Goal: Transaction & Acquisition: Book appointment/travel/reservation

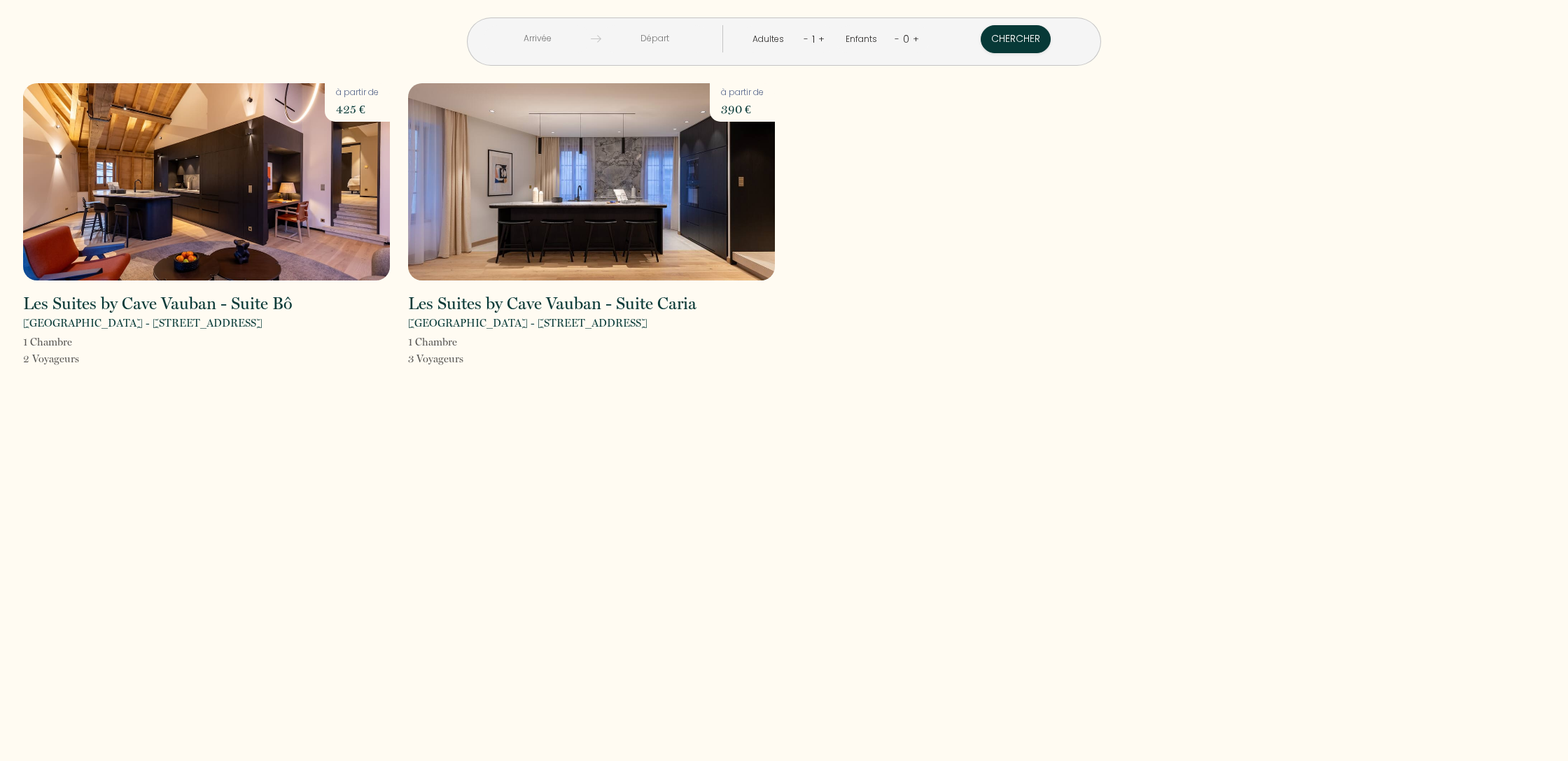
click at [591, 39] on input "text" at bounding box center [537, 38] width 107 height 27
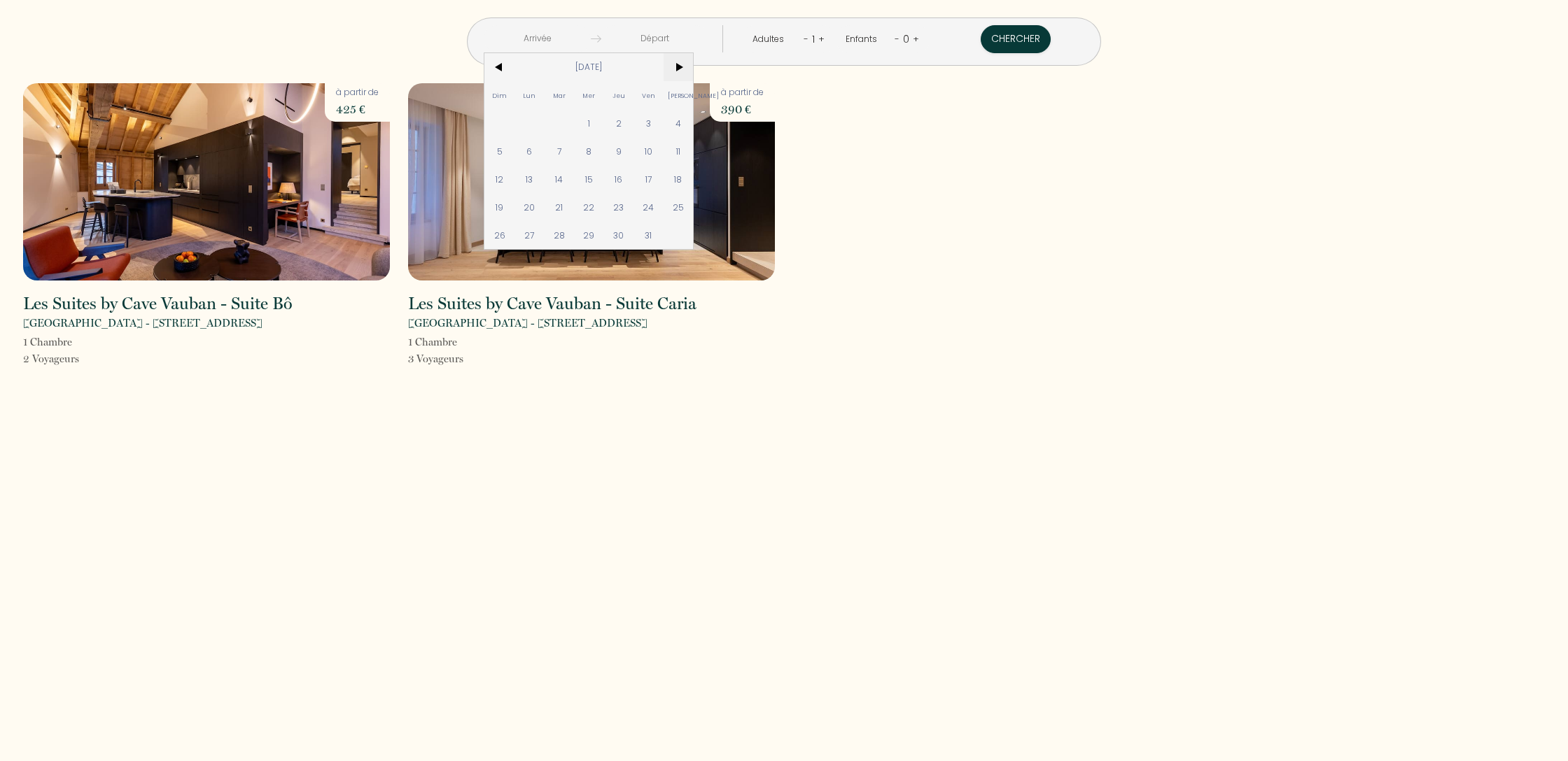
click at [694, 68] on span ">" at bounding box center [679, 68] width 30 height 28
drag, startPoint x: 695, startPoint y: 205, endPoint x: 765, endPoint y: 212, distance: 70.3
click at [635, 205] on span "25" at bounding box center [620, 207] width 30 height 28
type input "[DATE]"
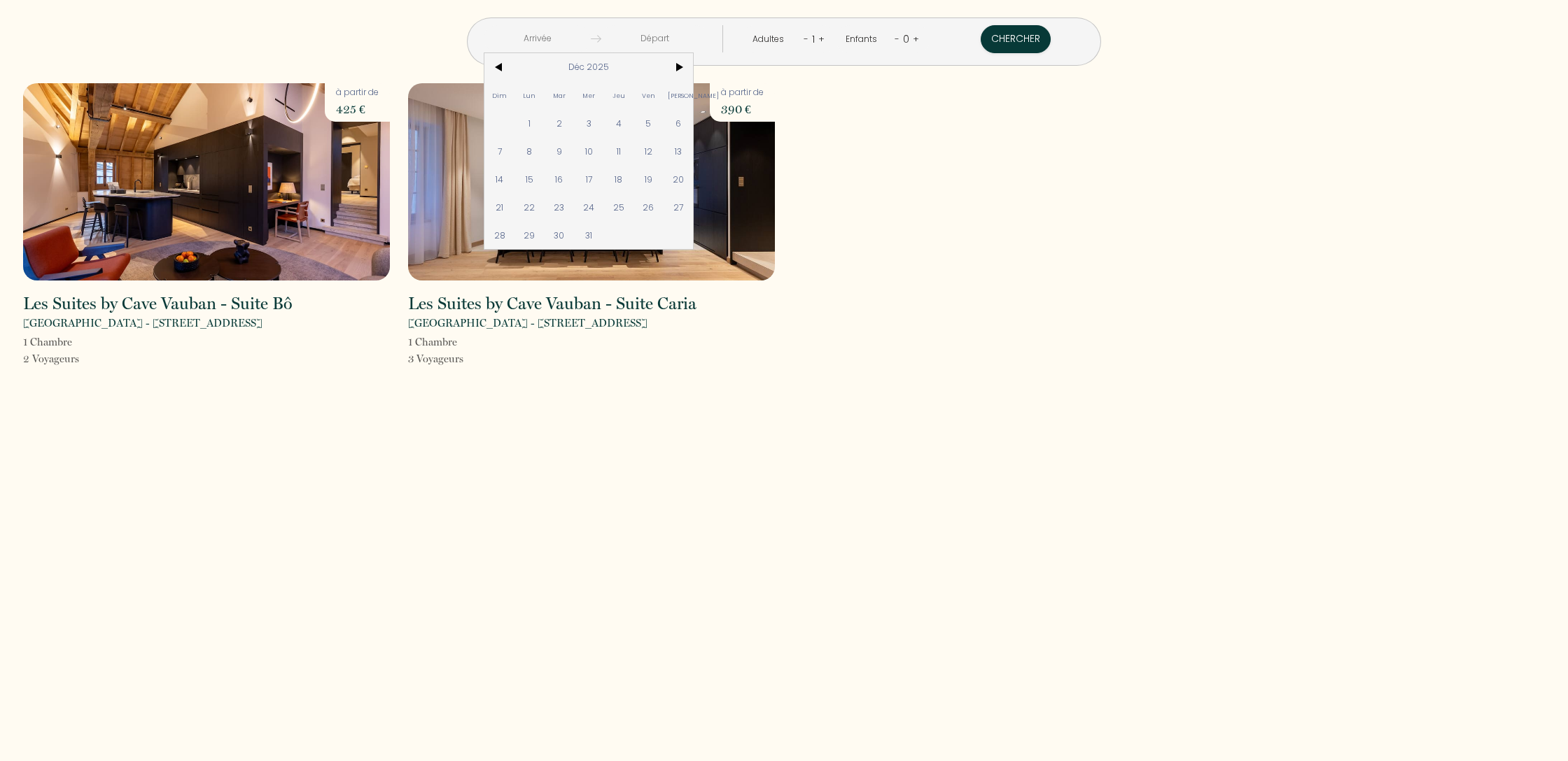
type input "[DATE]"
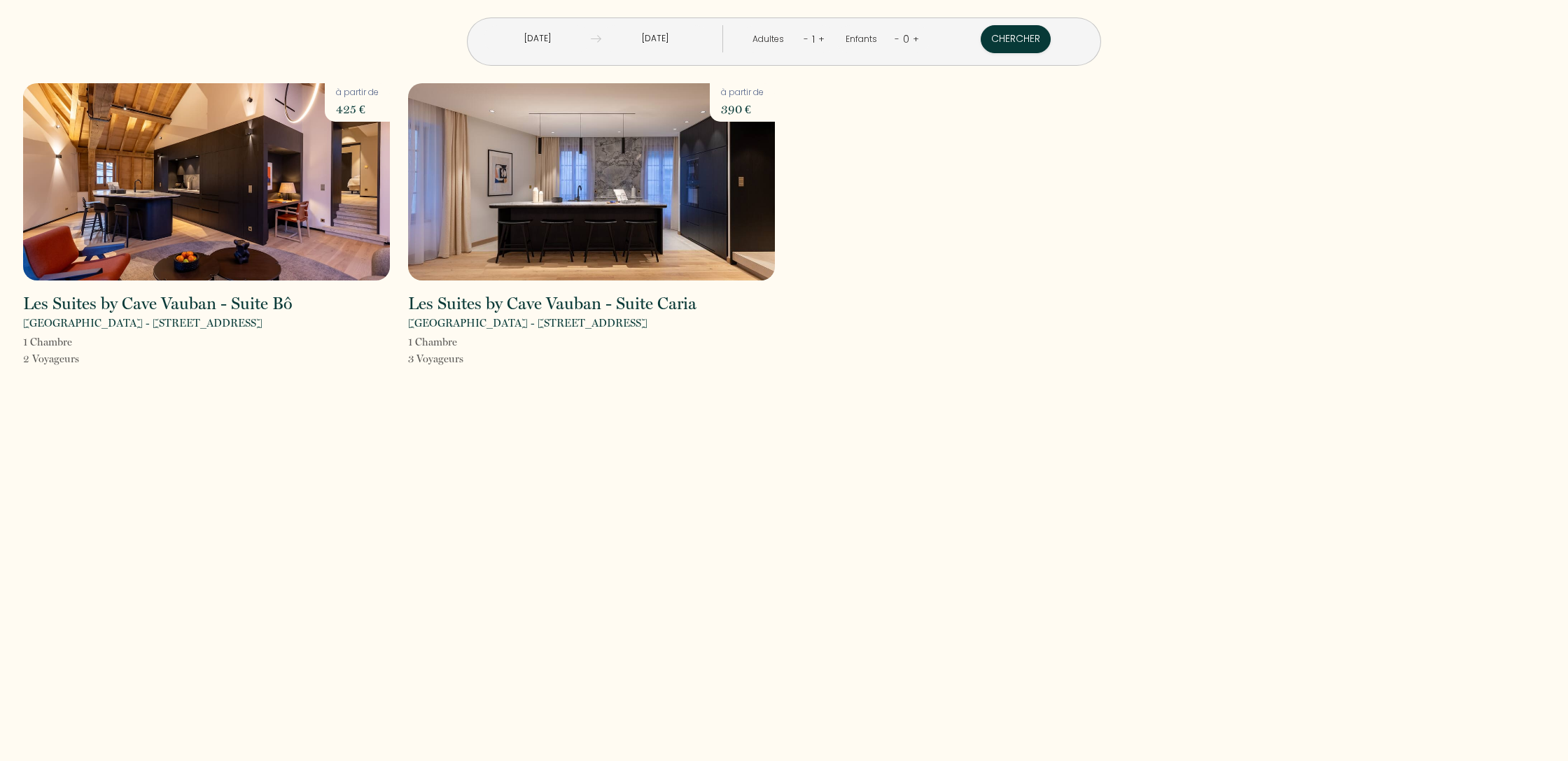
click at [819, 39] on link "+" at bounding box center [822, 38] width 7 height 13
click at [982, 38] on button "Chercher" at bounding box center [1017, 39] width 70 height 28
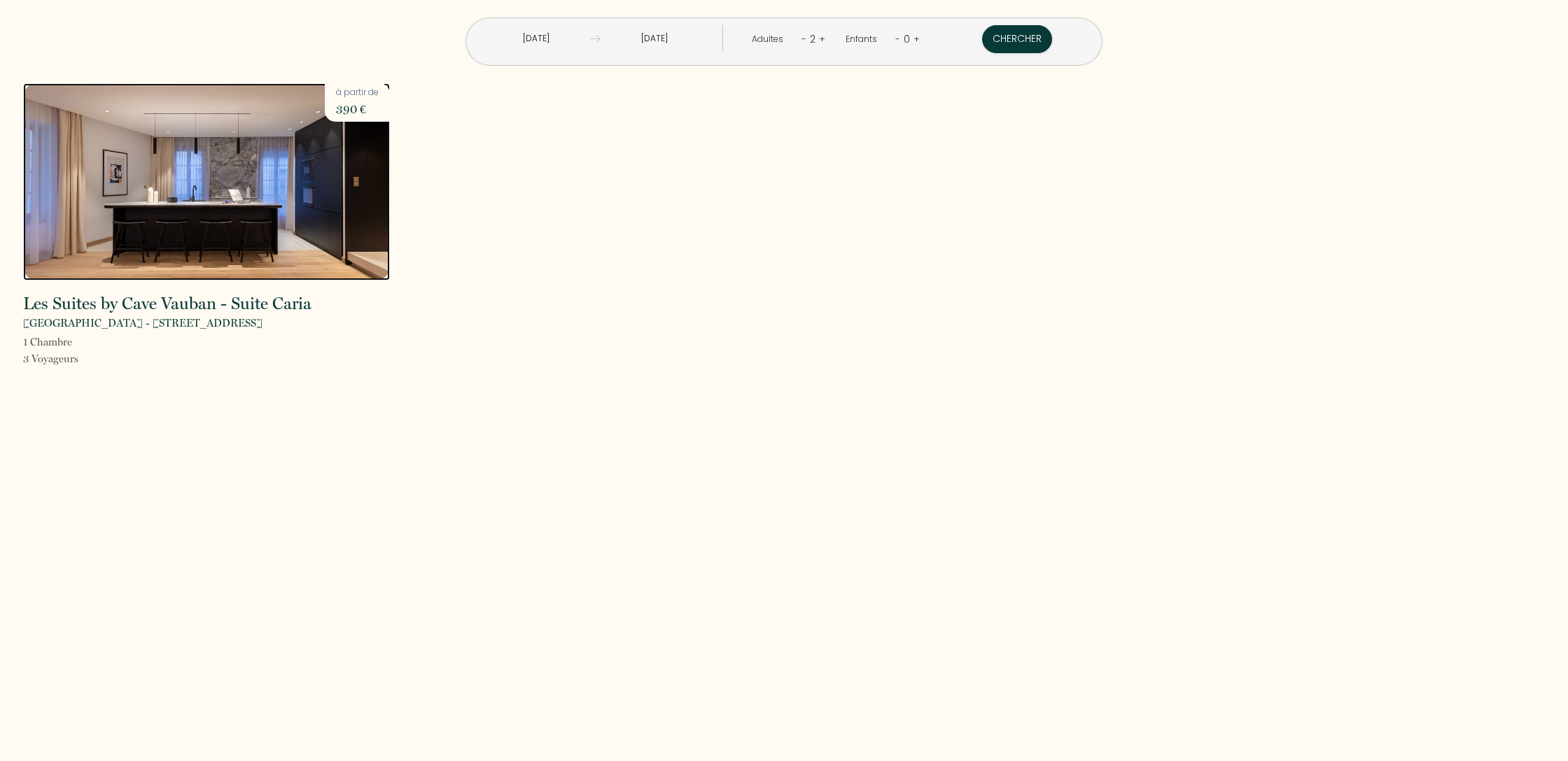
click at [188, 153] on img at bounding box center [207, 182] width 367 height 197
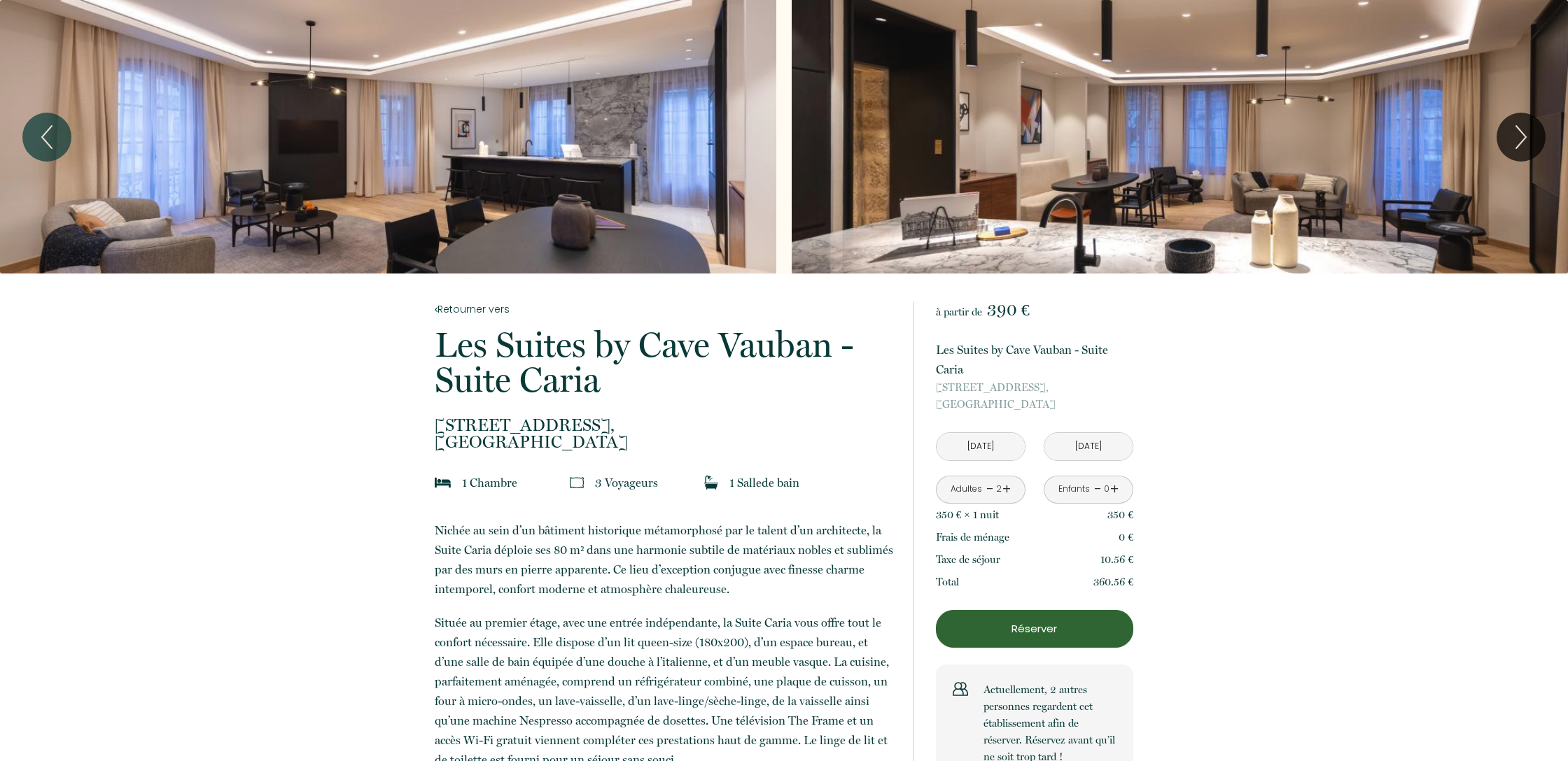
click at [1078, 446] on input "[DATE]" at bounding box center [1089, 447] width 88 height 27
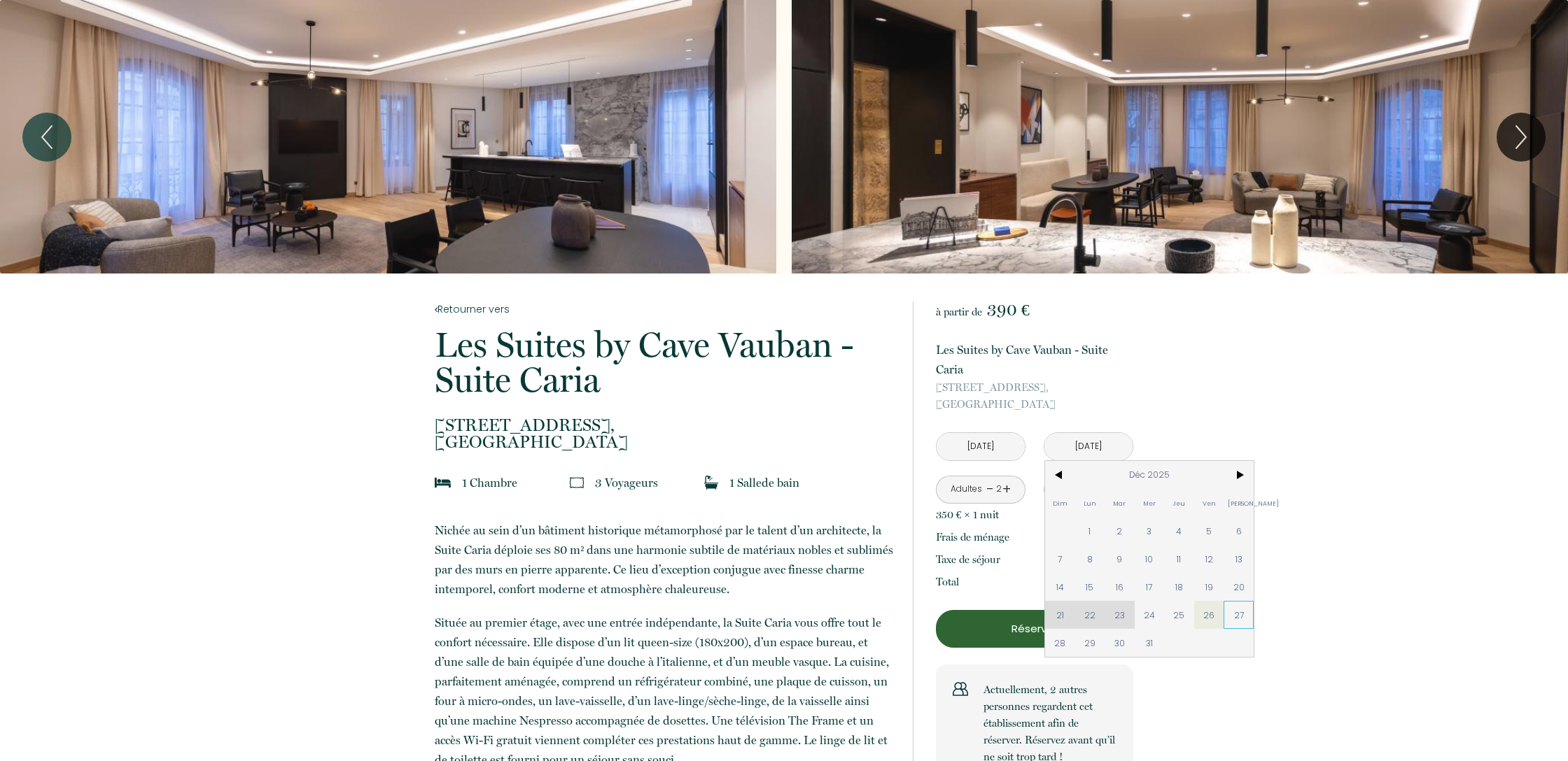
click at [1237, 617] on span "27" at bounding box center [1239, 616] width 30 height 28
type input "[DATE]"
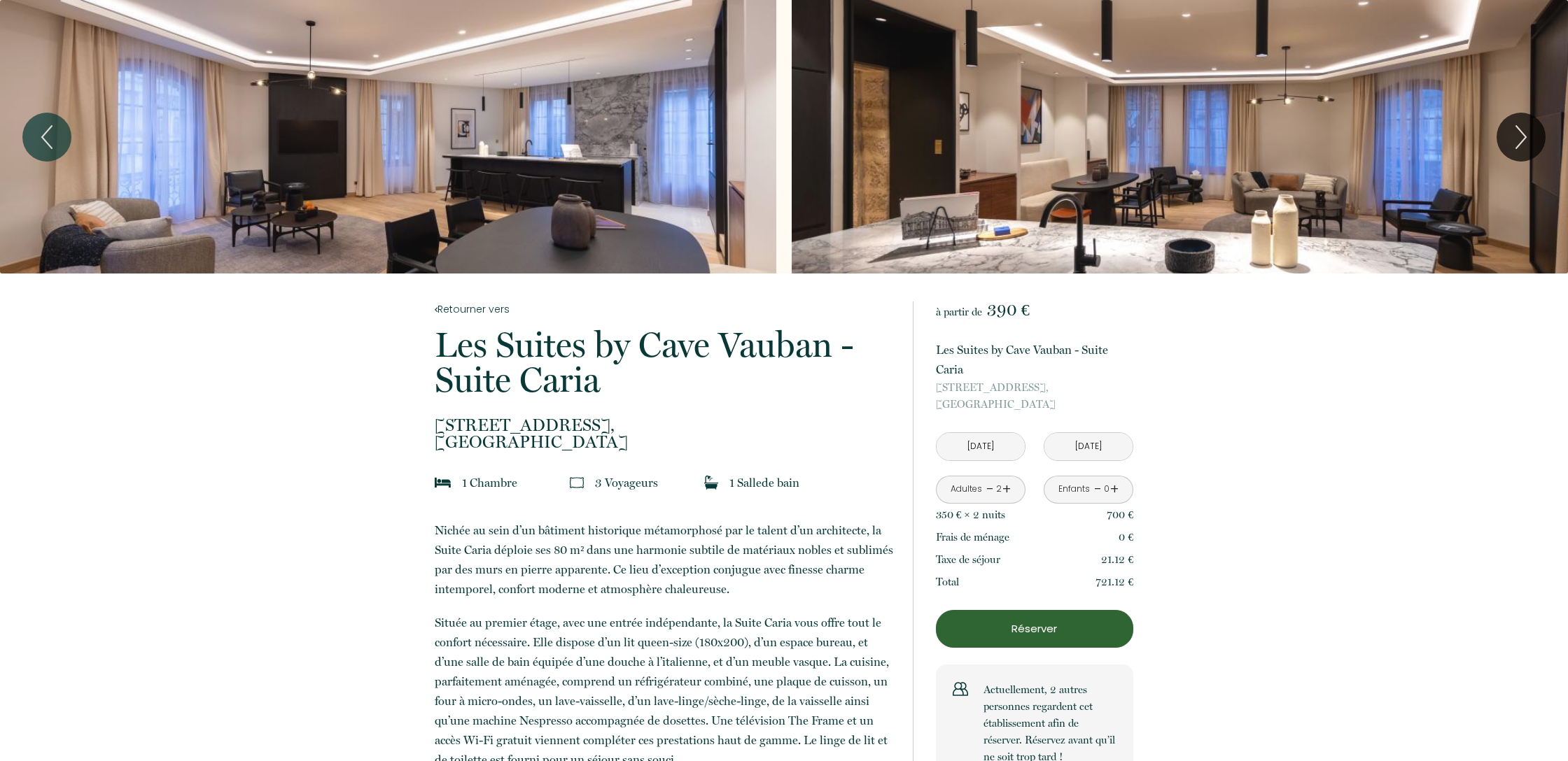
click at [406, 130] on div "Slideshow" at bounding box center [388, 137] width 776 height 274
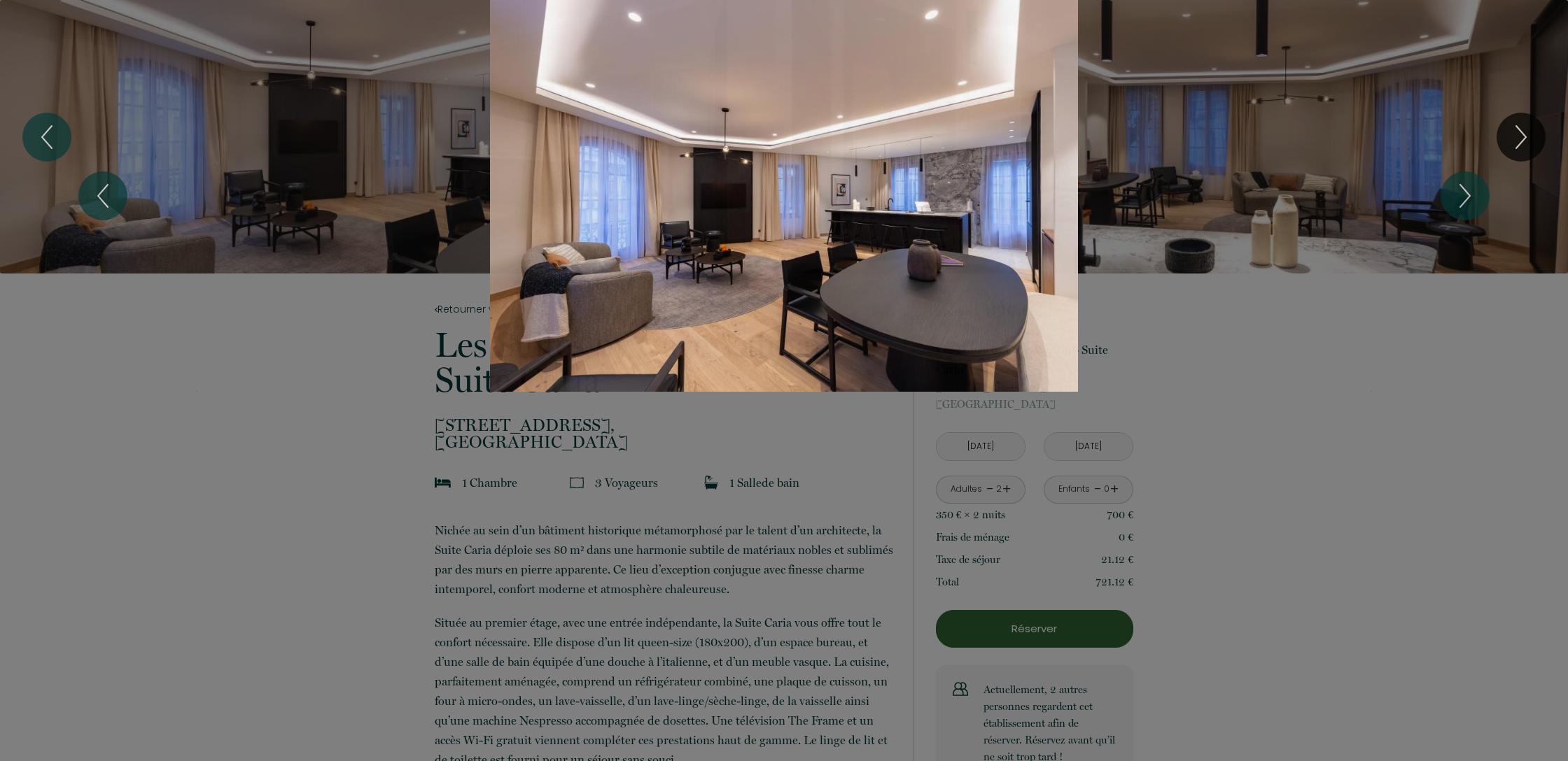
click at [1522, 131] on div "1 2 3 4 5 6 7 8 9 10 11 12 13 14 15 16 17 18 19 20 21 22 23 24 25" at bounding box center [784, 196] width 1568 height 392
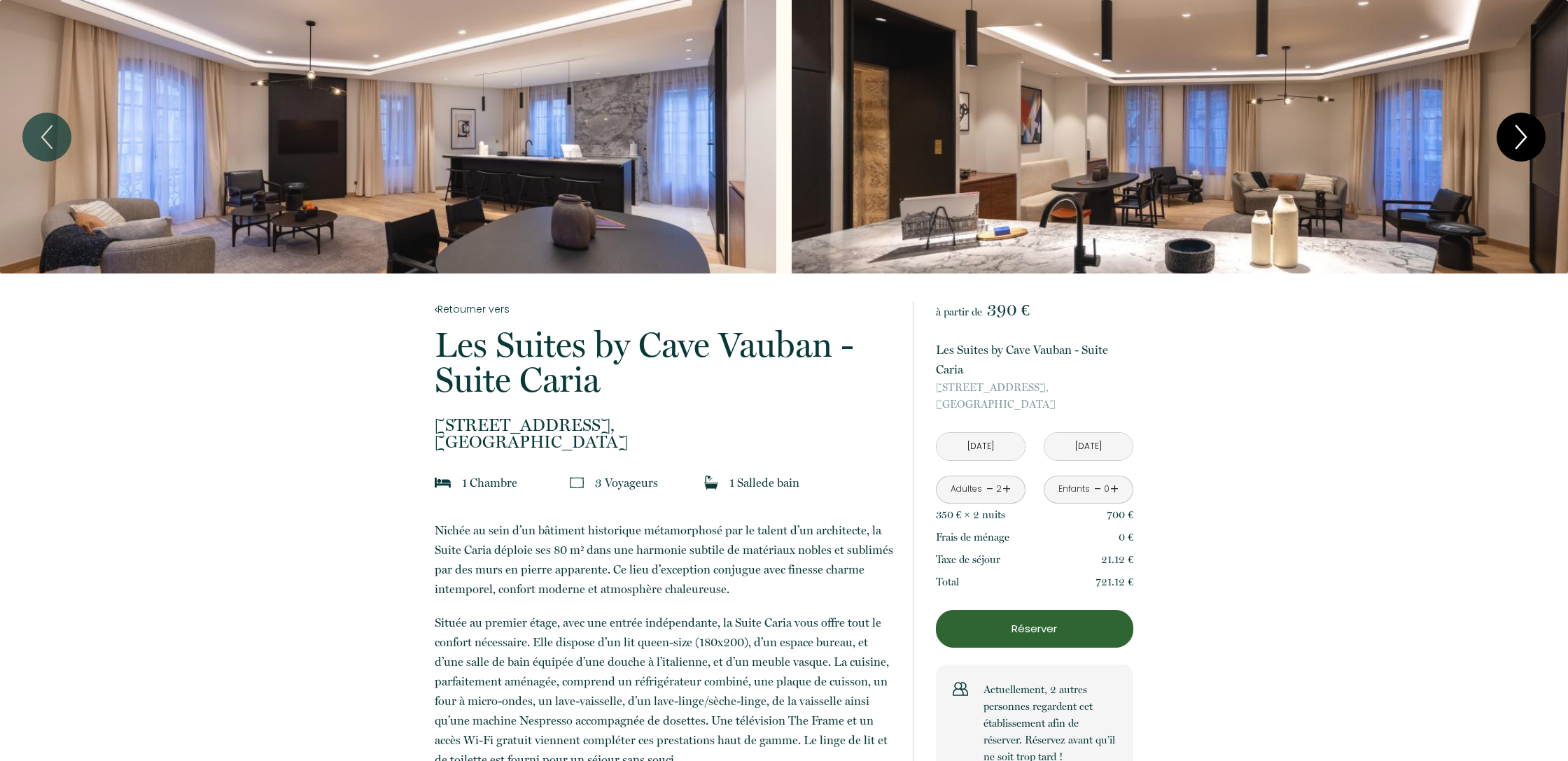
click at [1521, 132] on icon "Next" at bounding box center [1521, 137] width 9 height 23
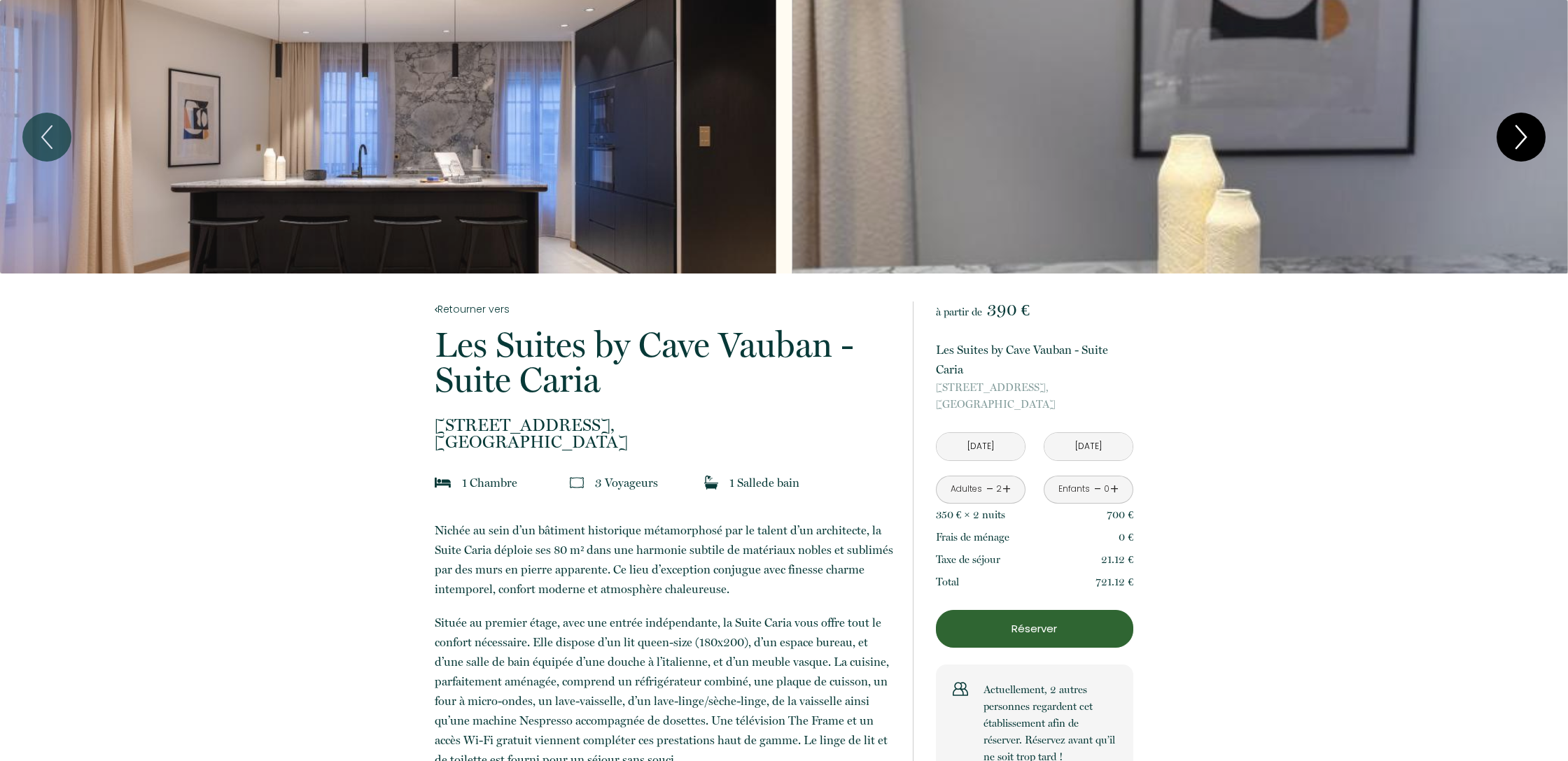
click at [1521, 132] on icon "Next" at bounding box center [1521, 137] width 9 height 23
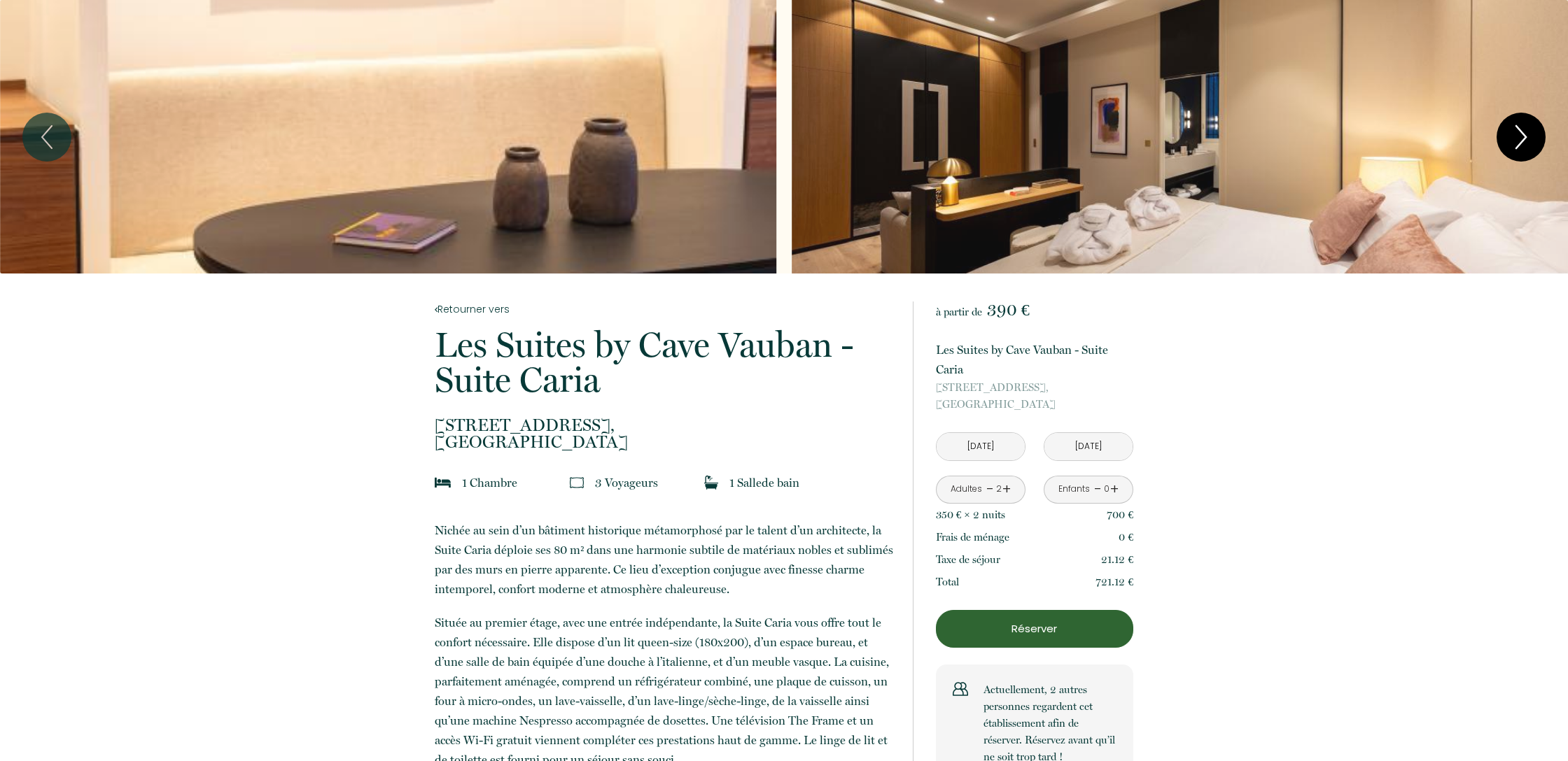
click at [1521, 132] on icon "Next" at bounding box center [1521, 137] width 9 height 23
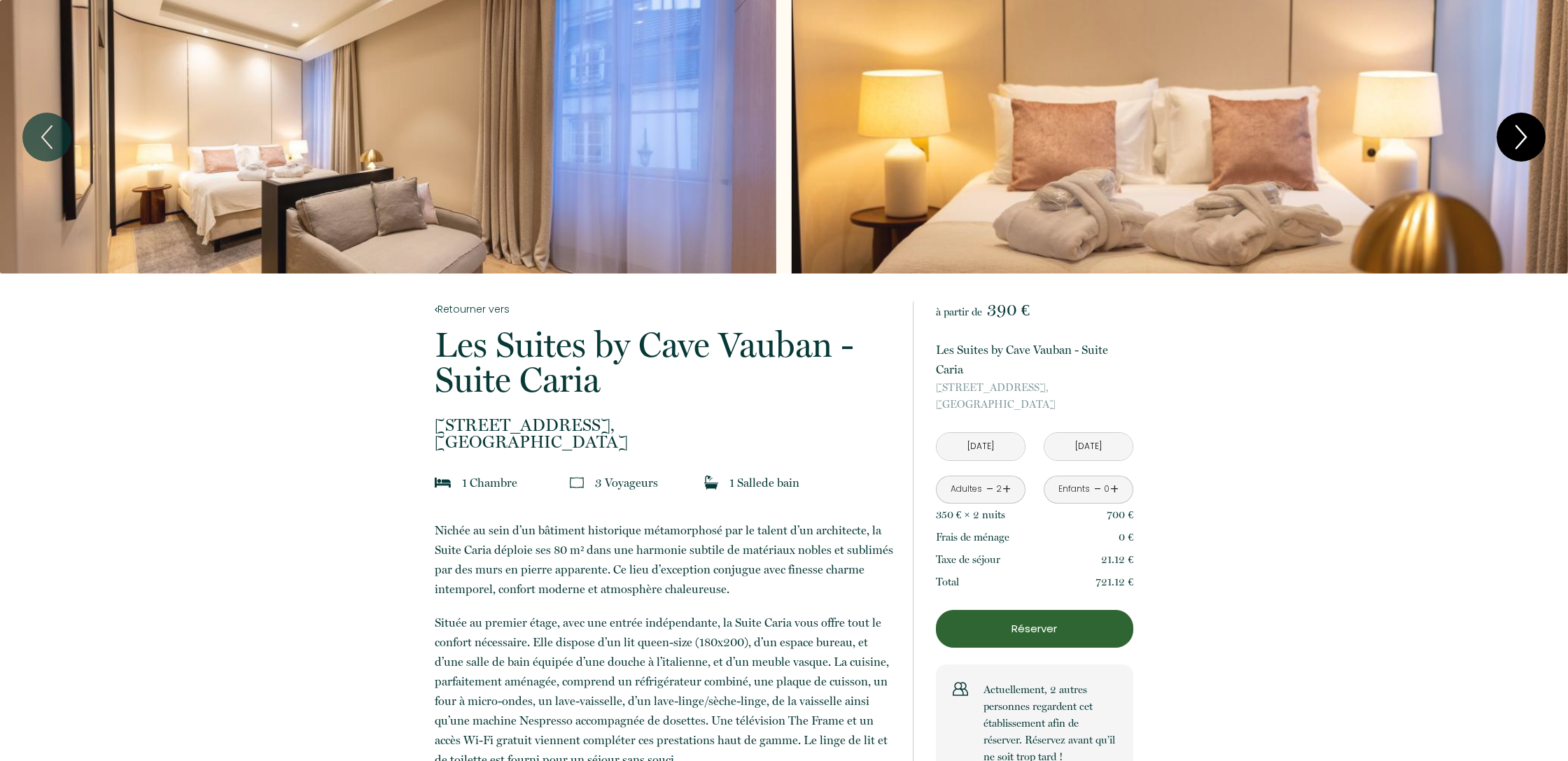
click at [1521, 132] on icon "Next" at bounding box center [1521, 137] width 9 height 23
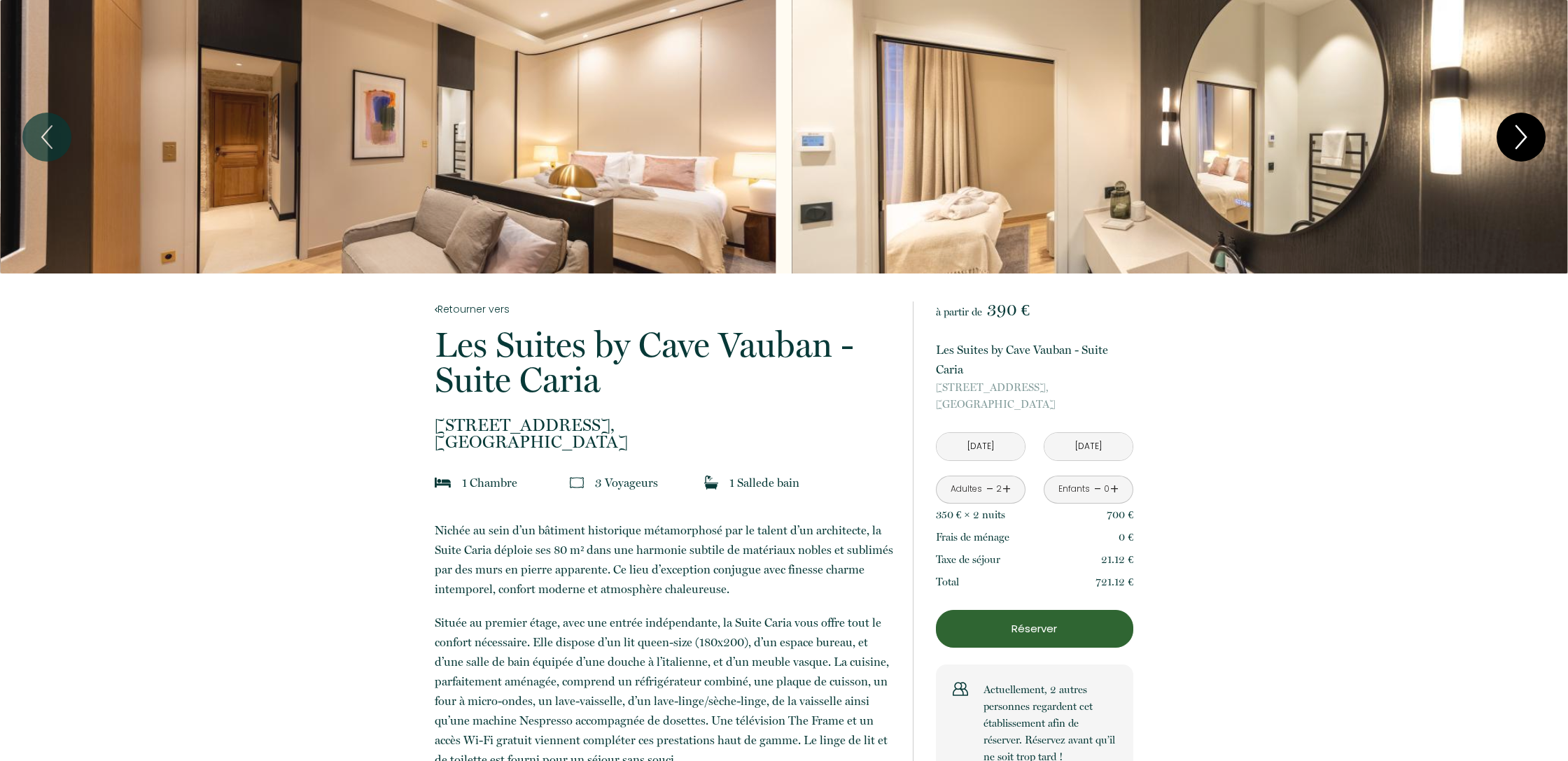
click at [1521, 132] on icon "Next" at bounding box center [1521, 137] width 9 height 23
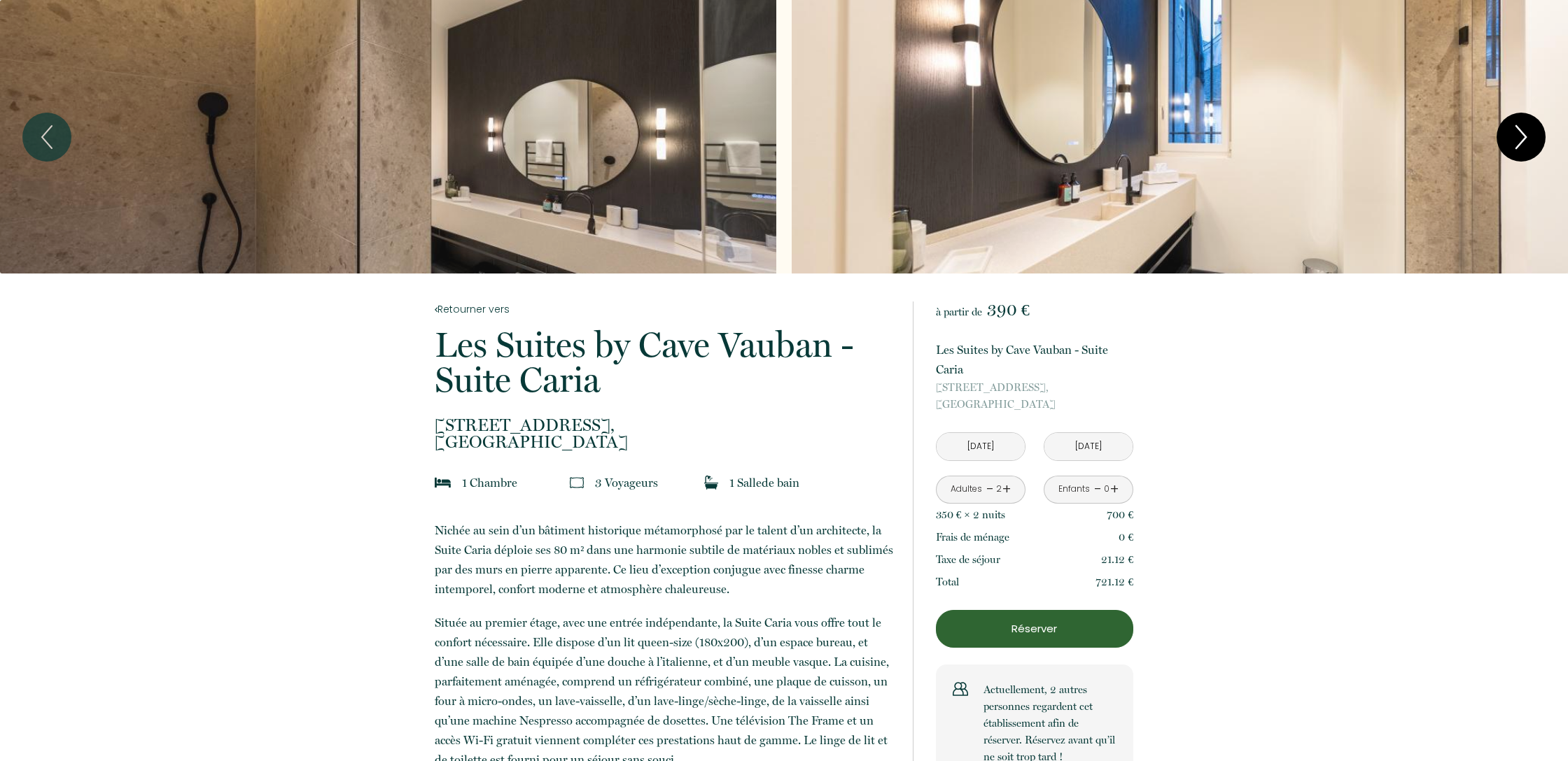
click at [1521, 132] on icon "Next" at bounding box center [1521, 137] width 9 height 23
